Goal: Navigation & Orientation: Find specific page/section

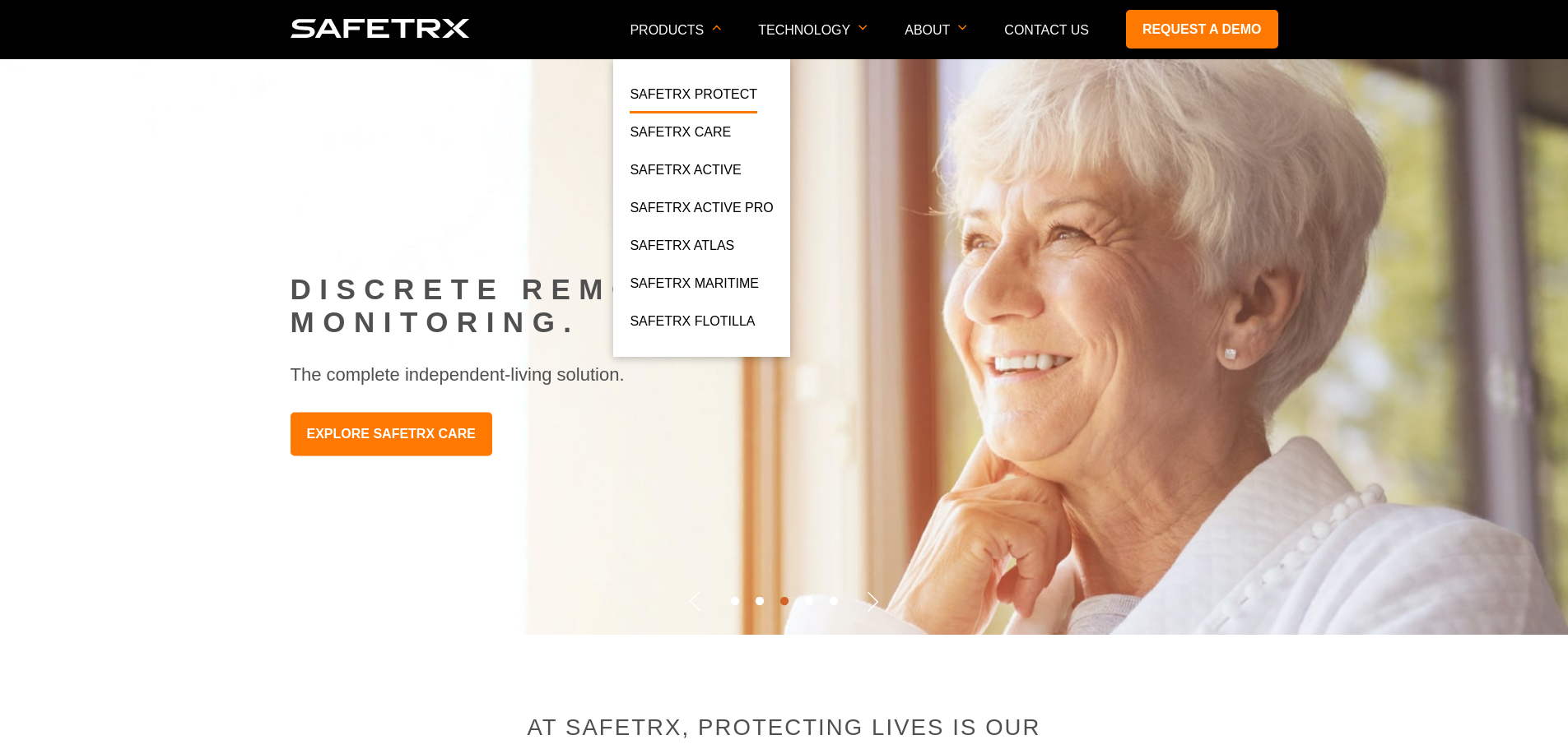
click at [715, 93] on link "SafeTrx Protect" at bounding box center [693, 99] width 128 height 30
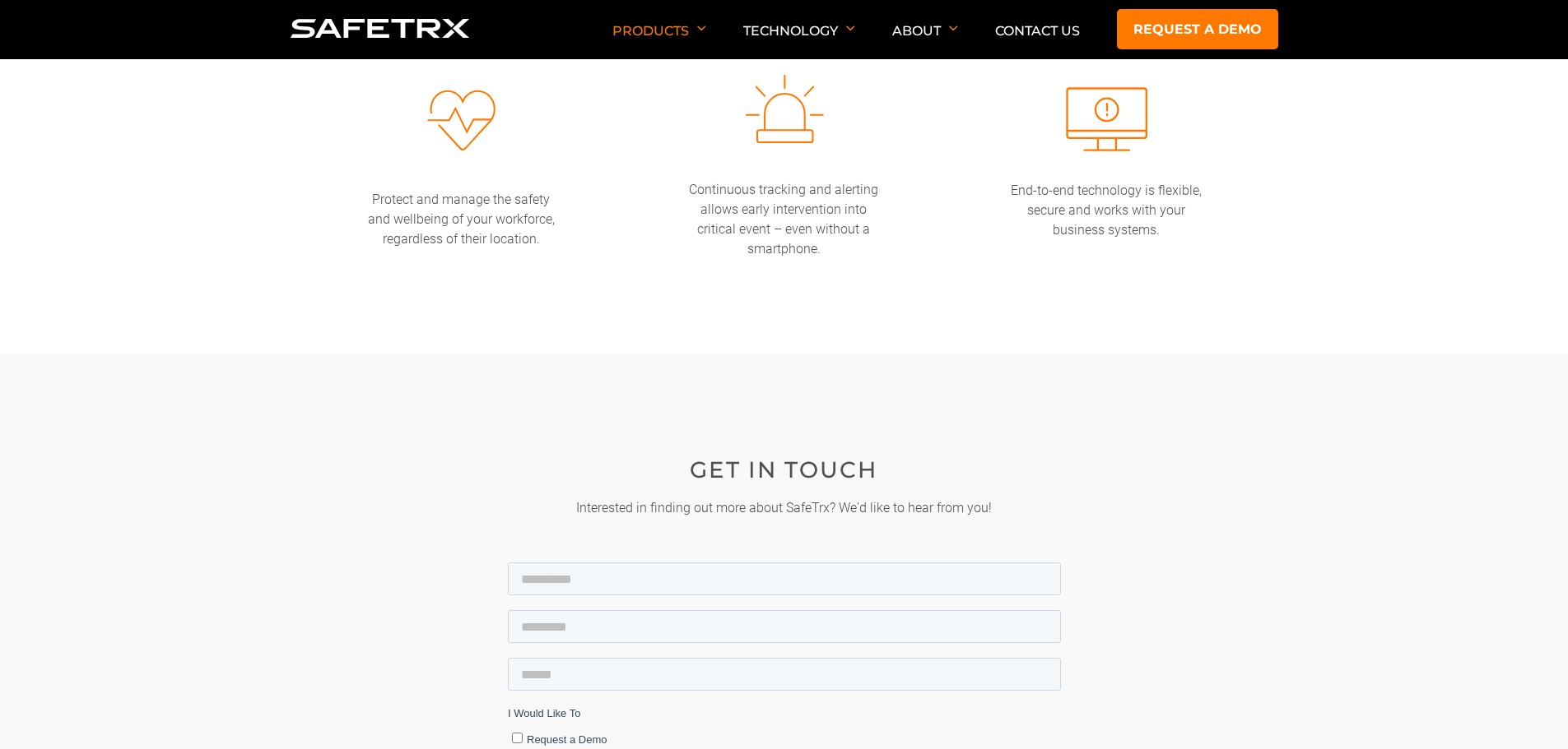
scroll to position [3537, 0]
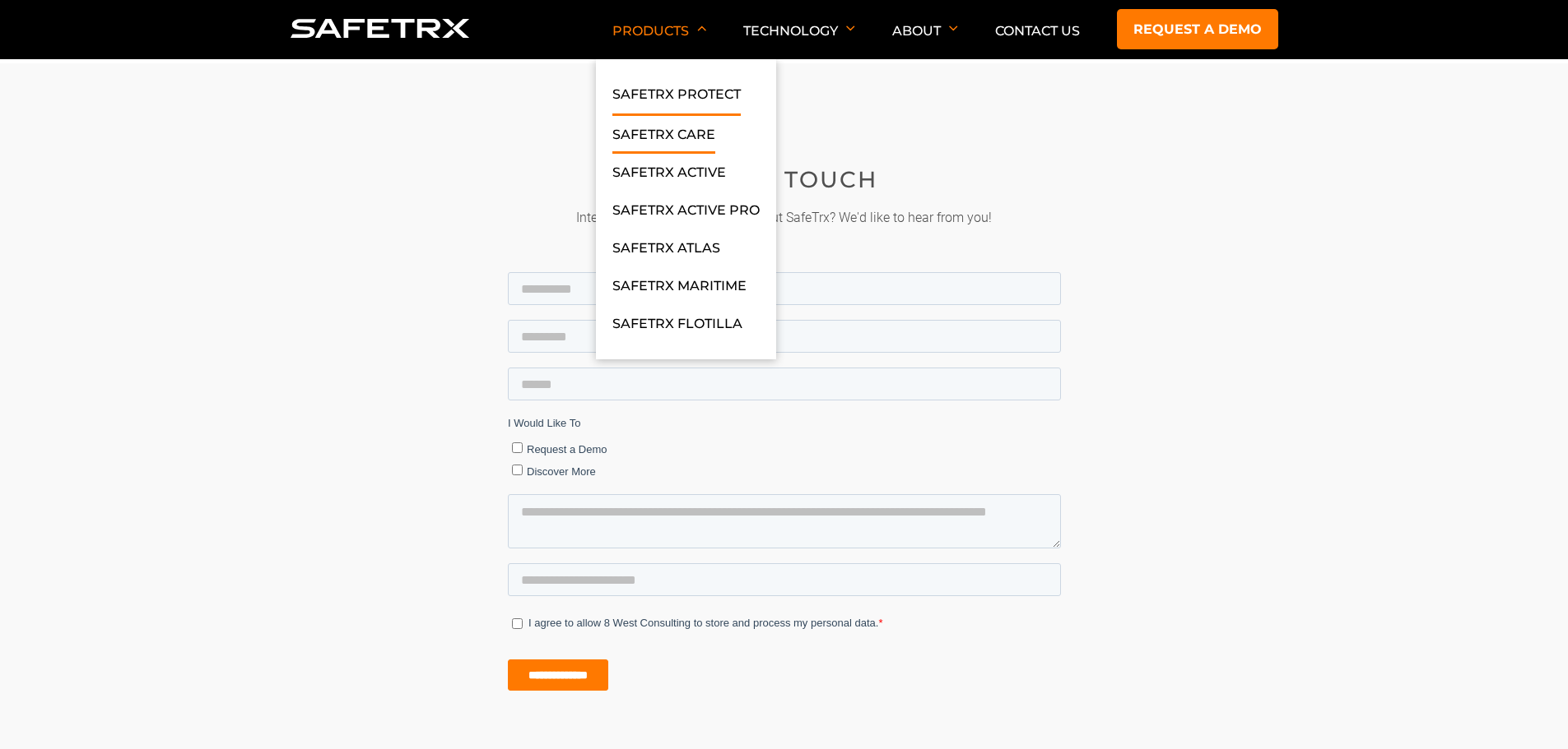
click at [681, 138] on link "SafeTrx Care" at bounding box center [663, 139] width 102 height 30
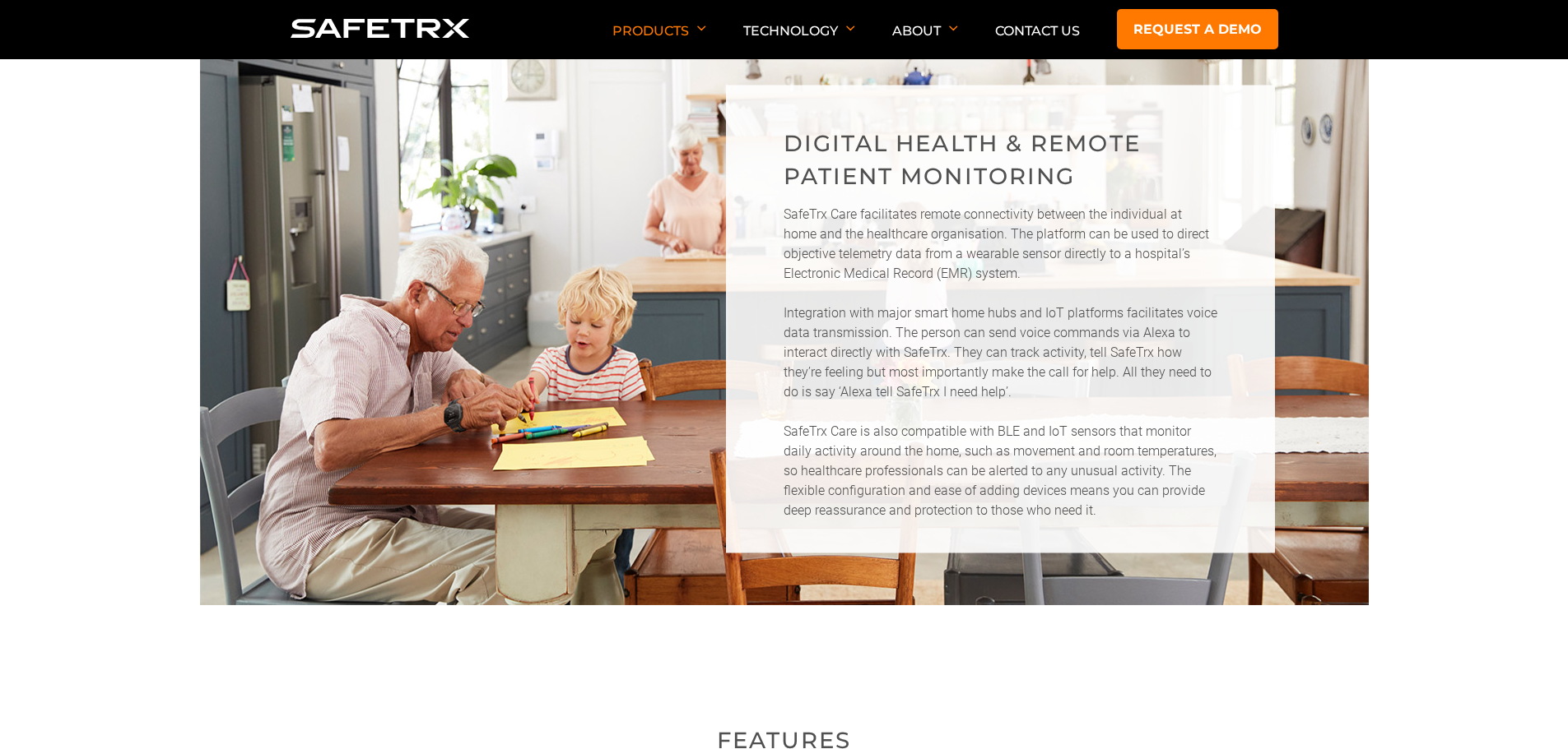
scroll to position [1152, 0]
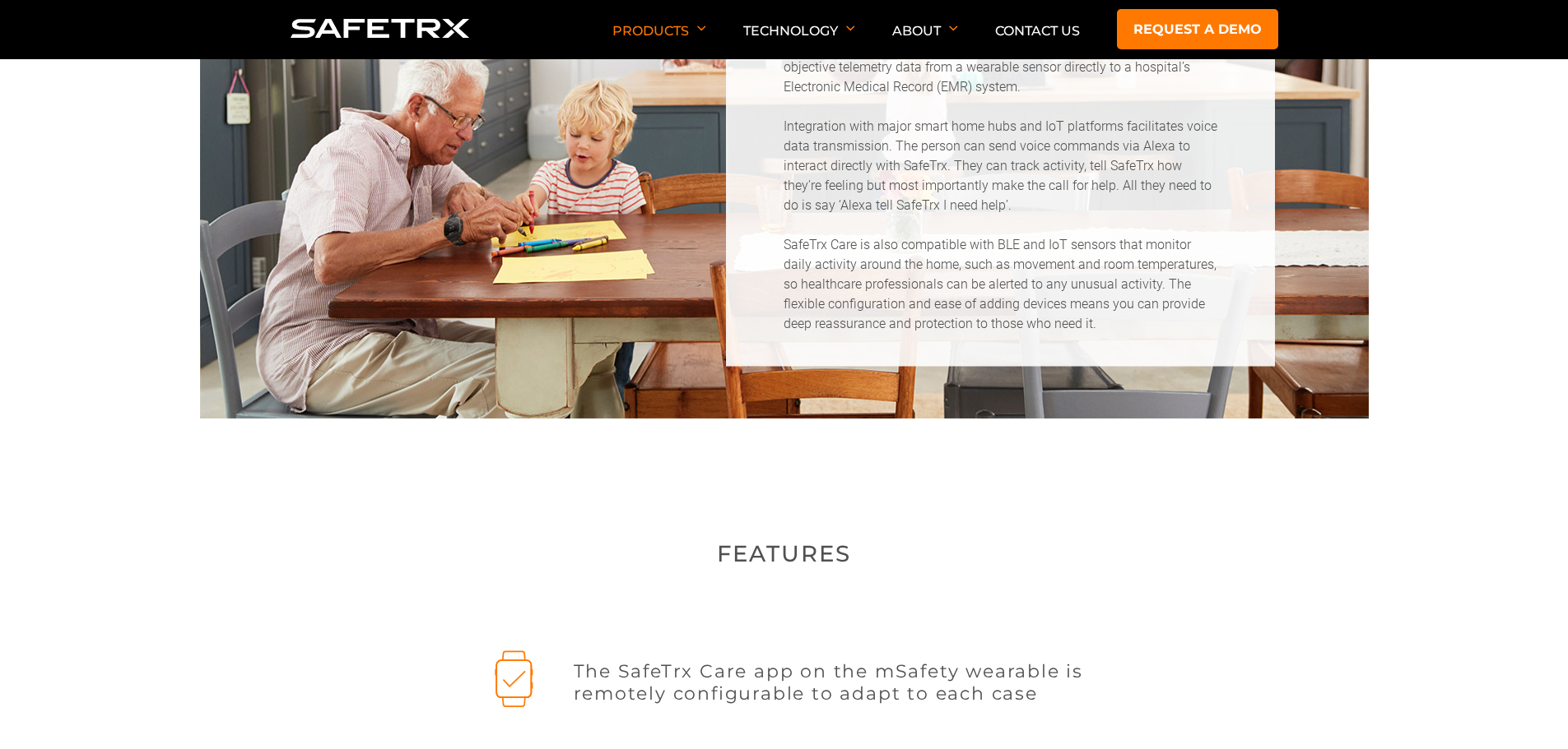
click at [374, 16] on nav "Products SafeTrx Protect SafeTrx Care SafeTrx Active SafeTrx Active Pro SafeTrx…" at bounding box center [784, 30] width 988 height 60
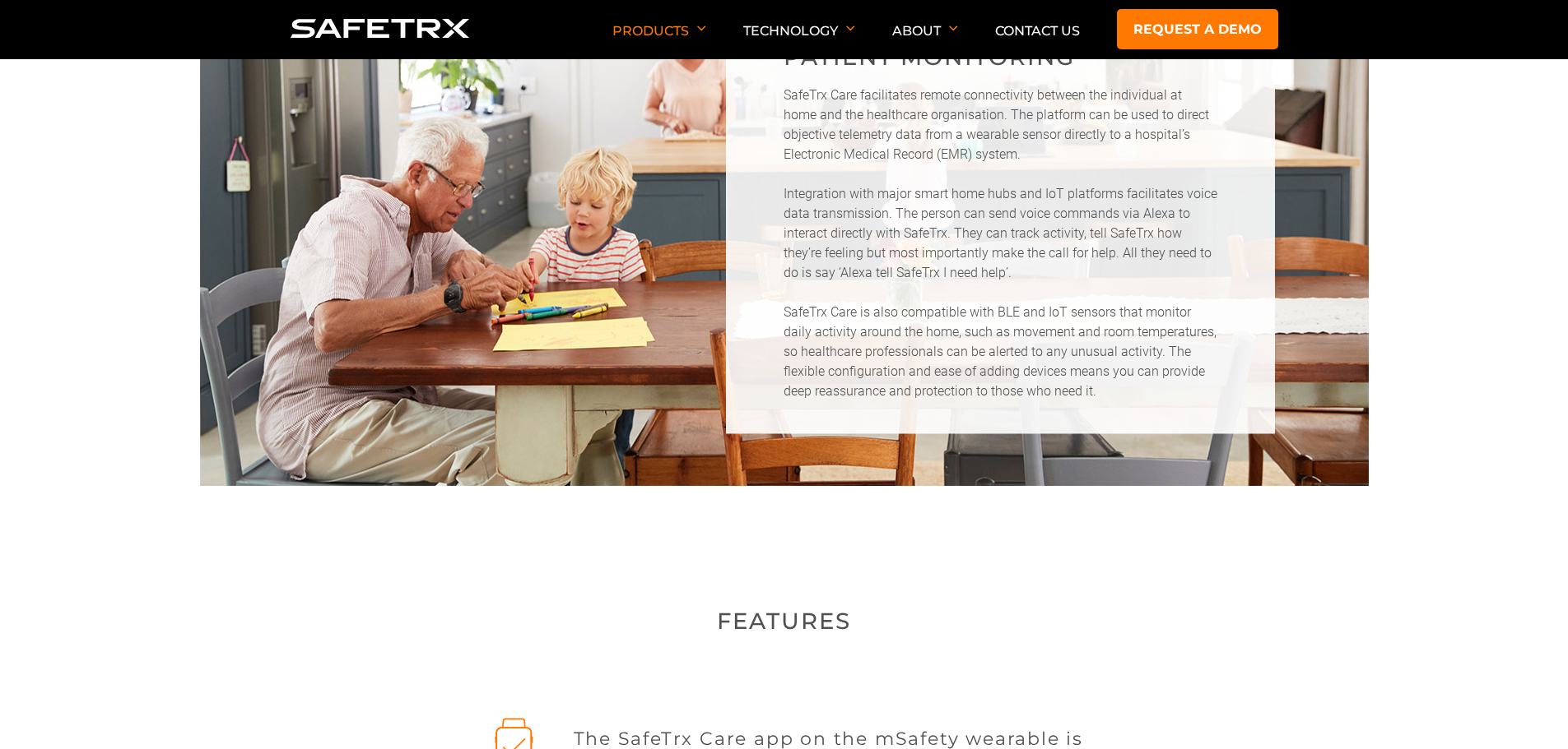
scroll to position [1115, 0]
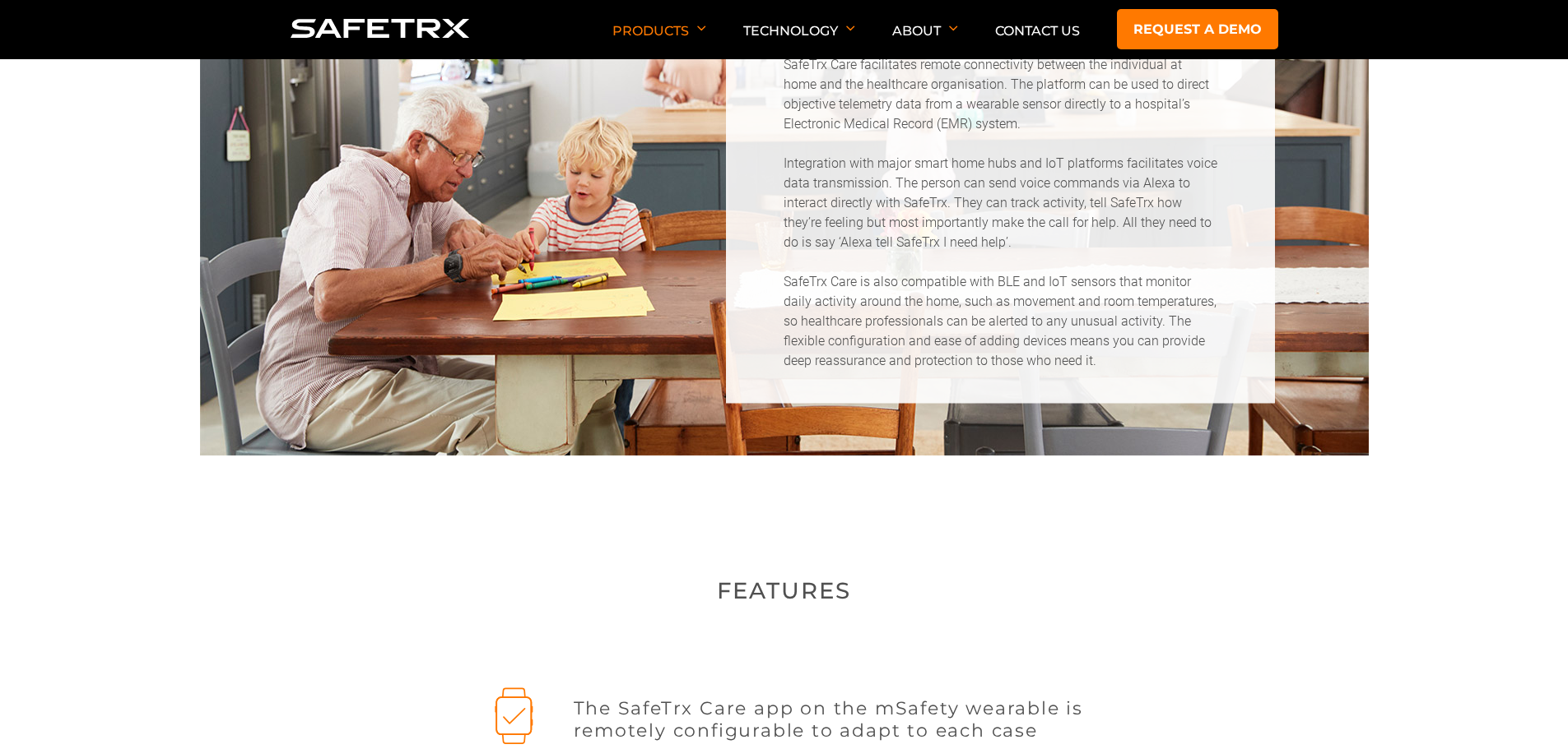
click at [380, 24] on img at bounding box center [380, 29] width 179 height 19
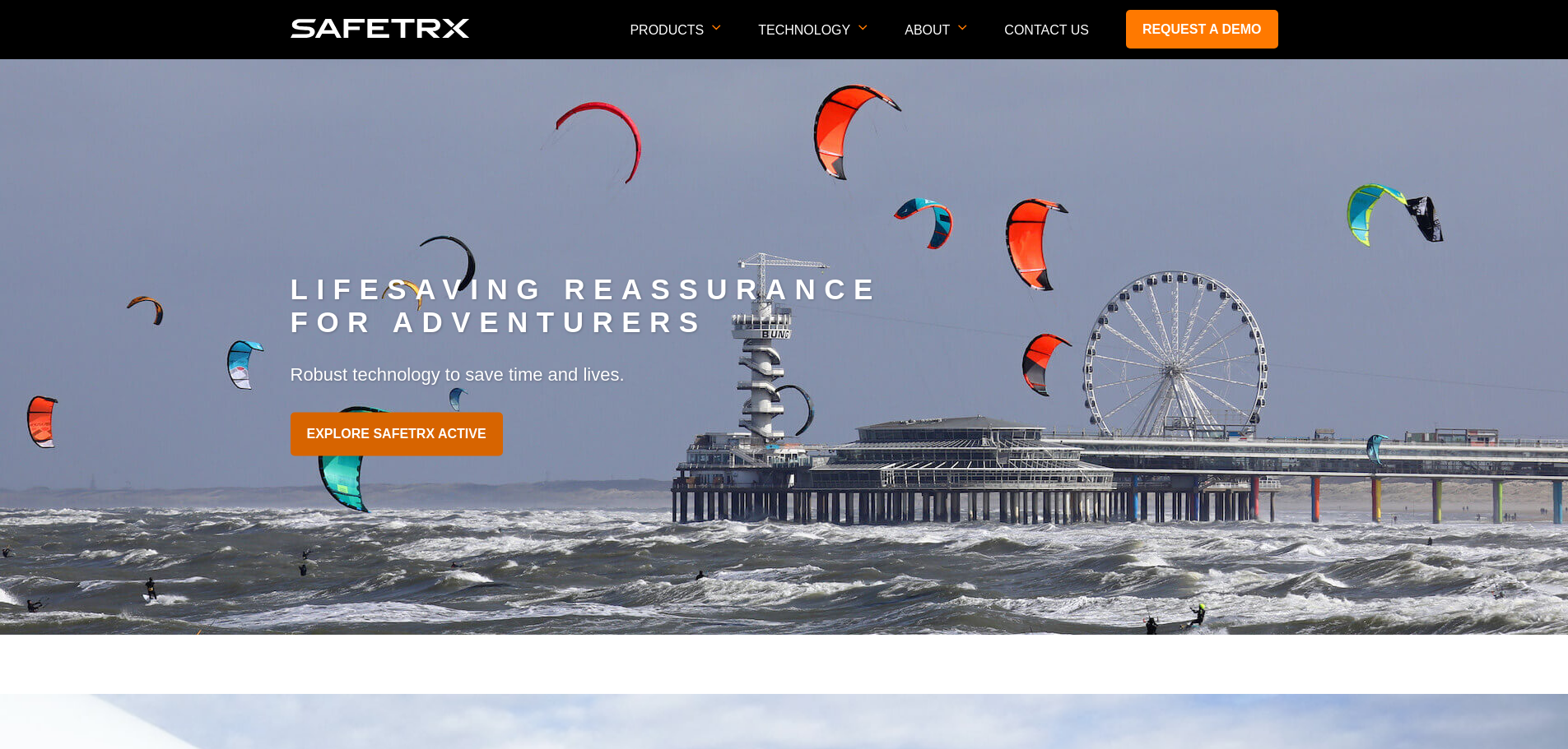
click at [415, 442] on link "EXPLORE SAFETRX ACTIVE" at bounding box center [397, 435] width 213 height 44
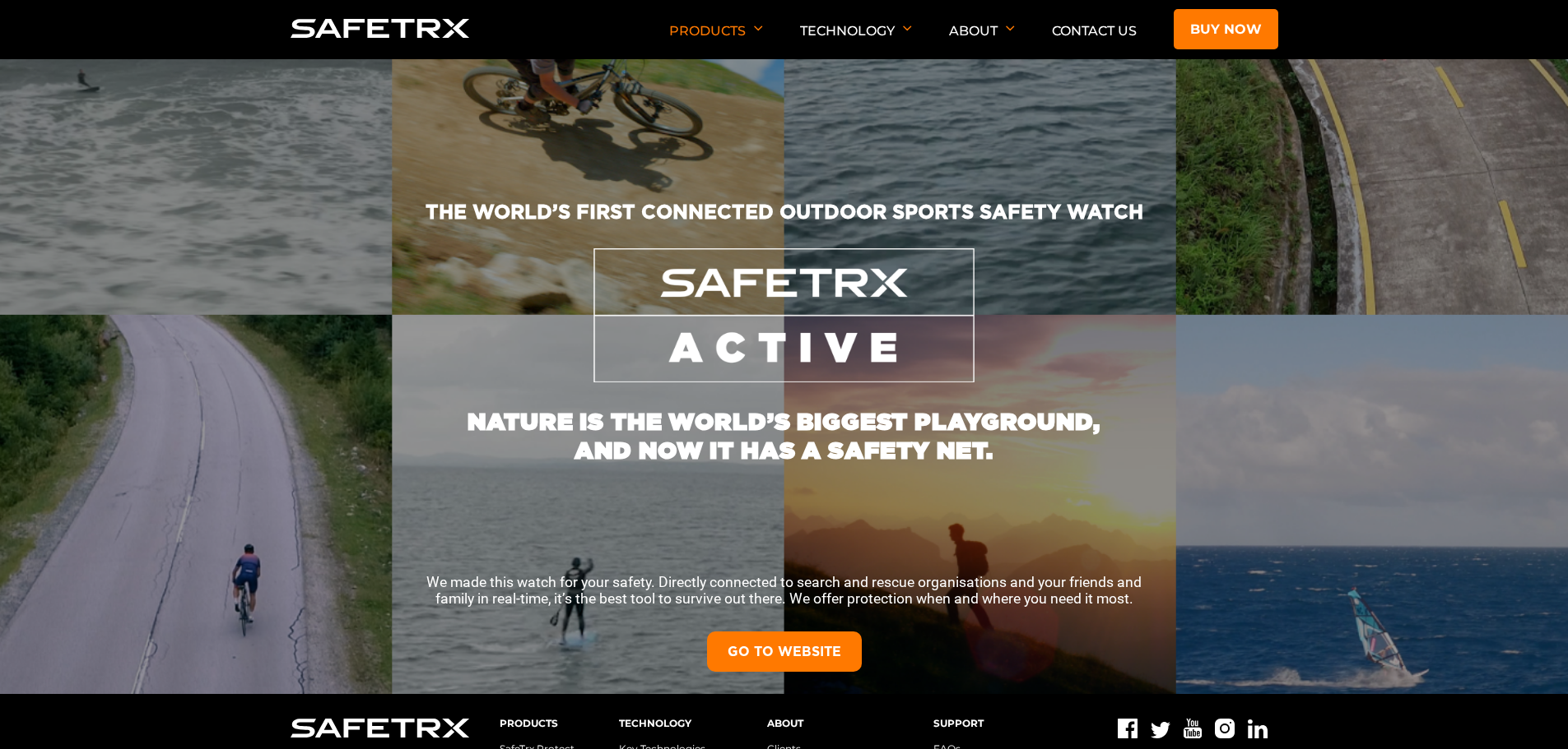
scroll to position [164, 0]
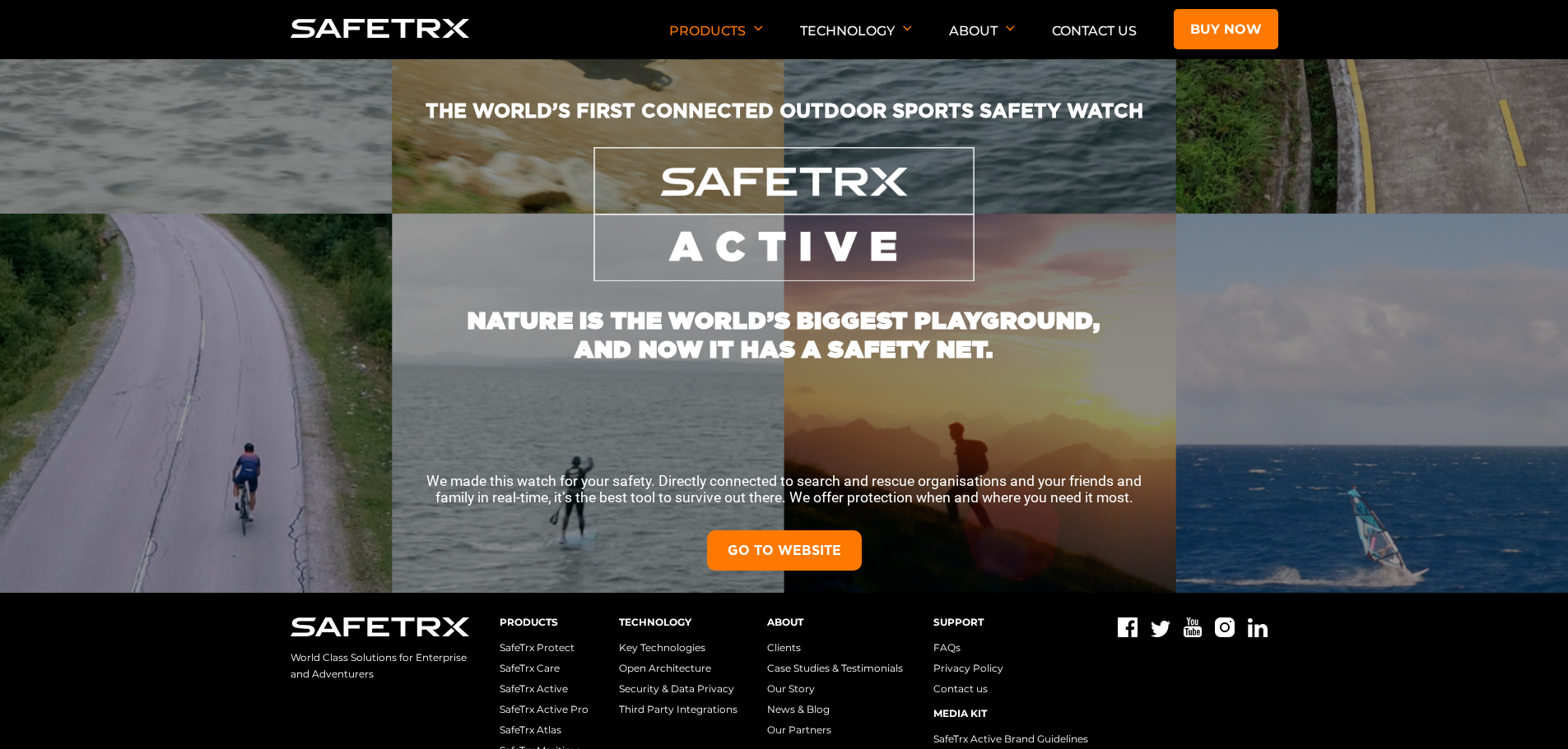
click at [770, 530] on link "GO TO WEBSITE" at bounding box center [784, 550] width 155 height 40
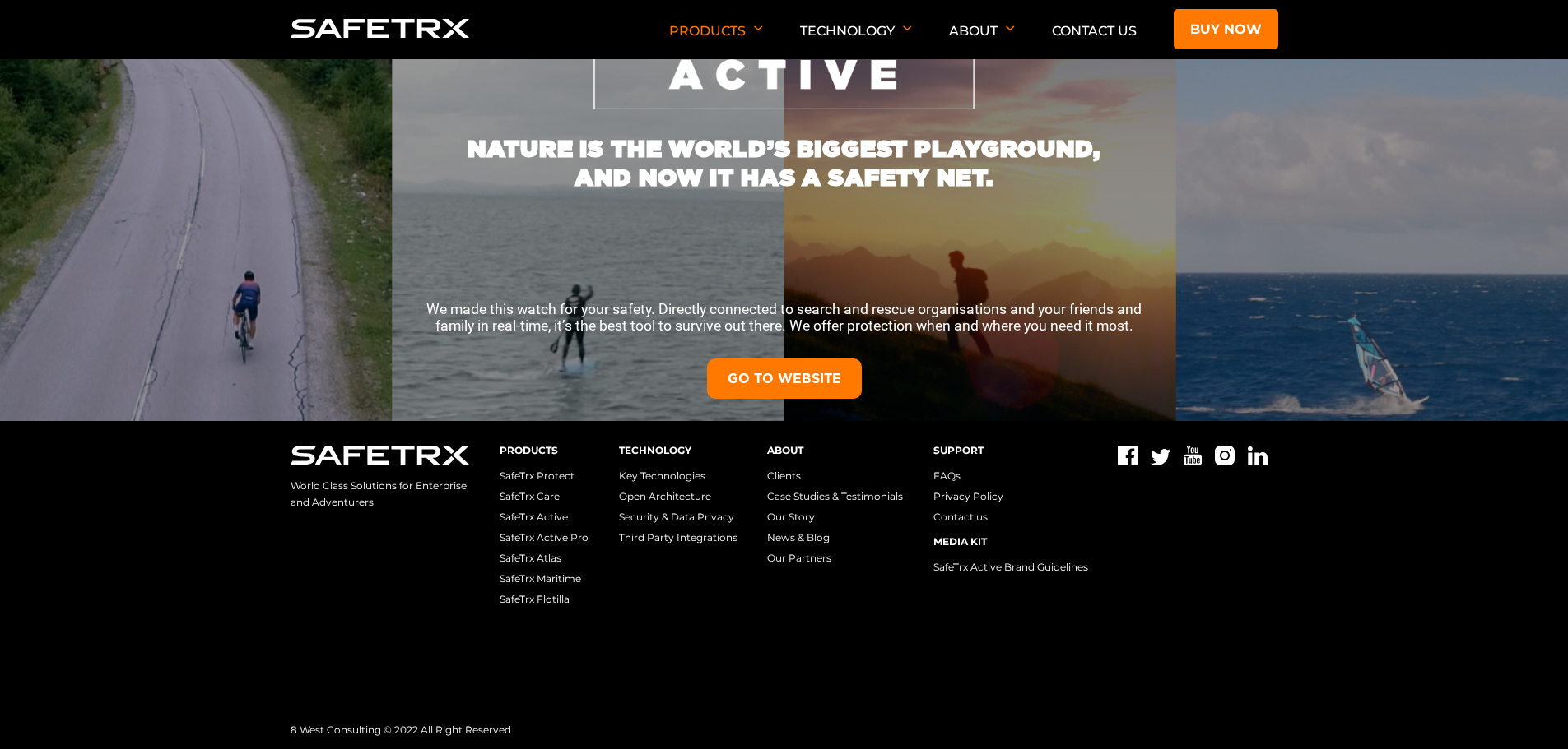
scroll to position [337, 0]
click at [739, 366] on link "GO TO WEBSITE" at bounding box center [784, 378] width 155 height 40
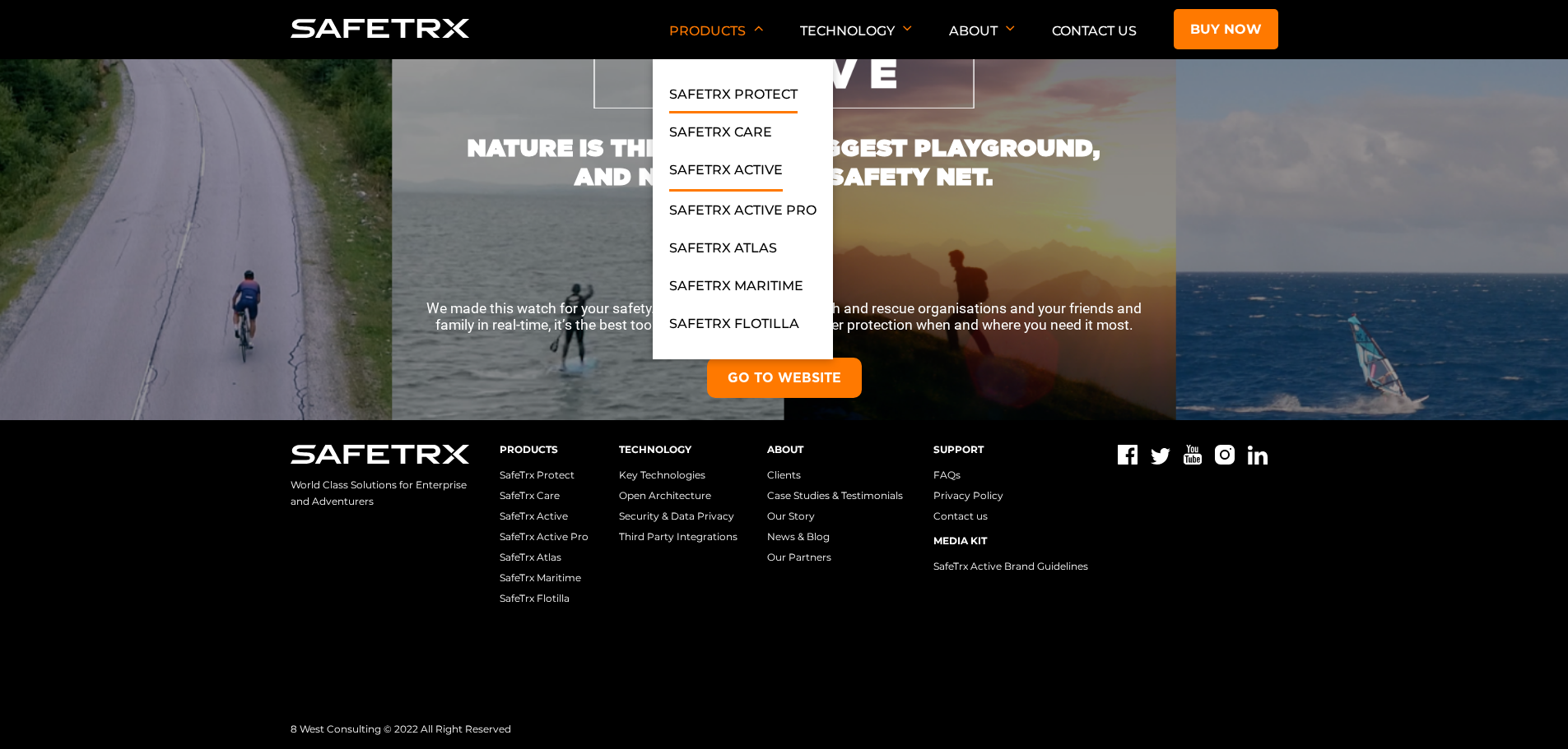
click at [738, 105] on link "SafeTrx Protect" at bounding box center [733, 99] width 129 height 30
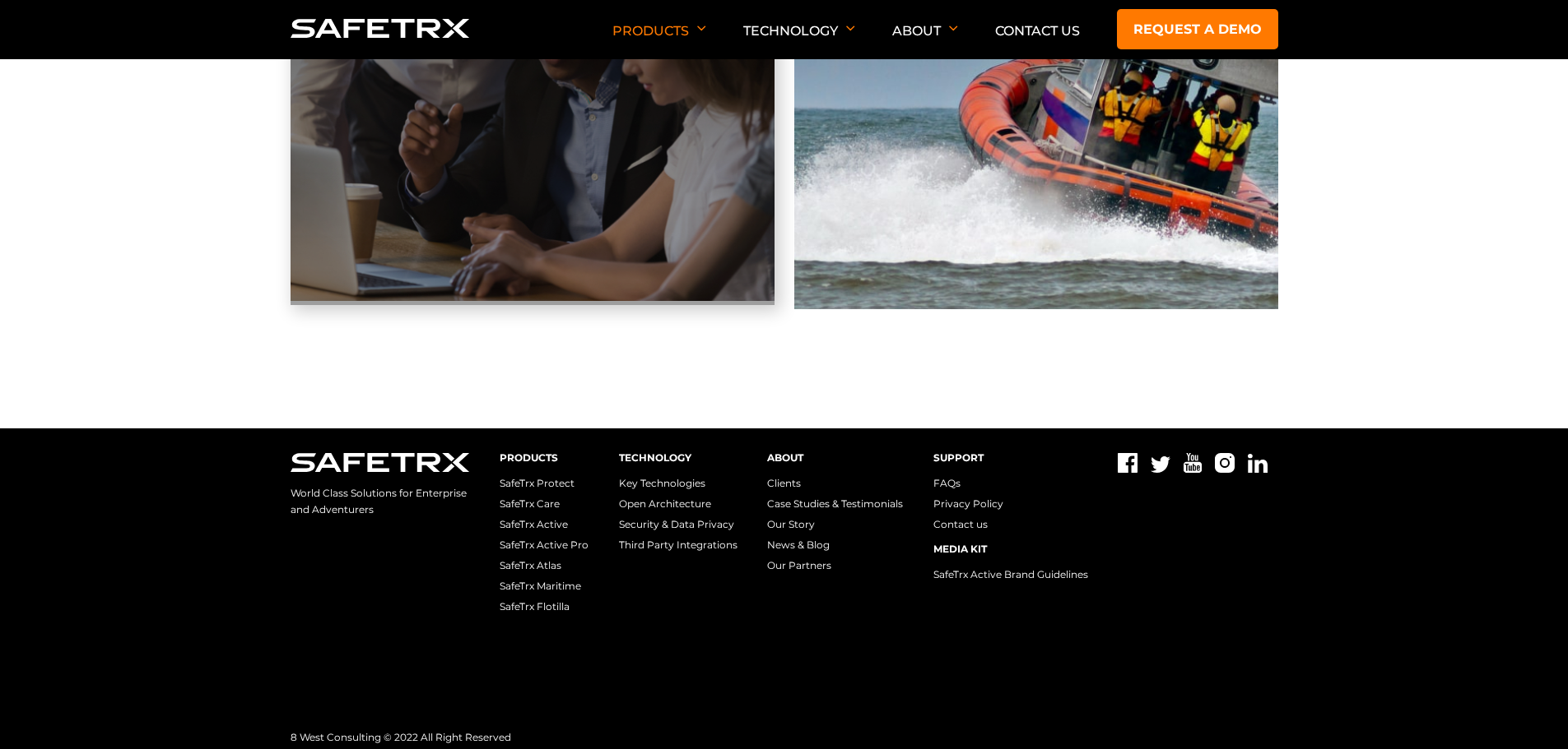
scroll to position [5070, 0]
